Goal: Information Seeking & Learning: Stay updated

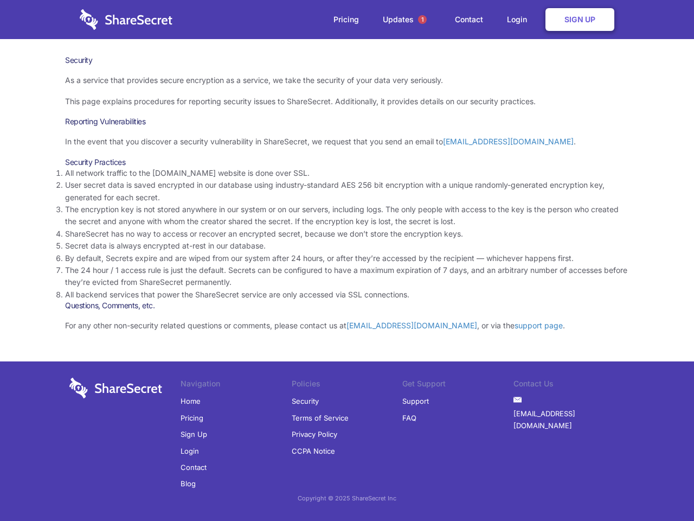
click at [347, 260] on li "By default, Secrets expire and are wiped from our system after 24 hours, or aft…" at bounding box center [347, 258] width 564 height 12
click at [423, 20] on span "1" at bounding box center [422, 19] width 9 height 9
